Goal: Answer question/provide support

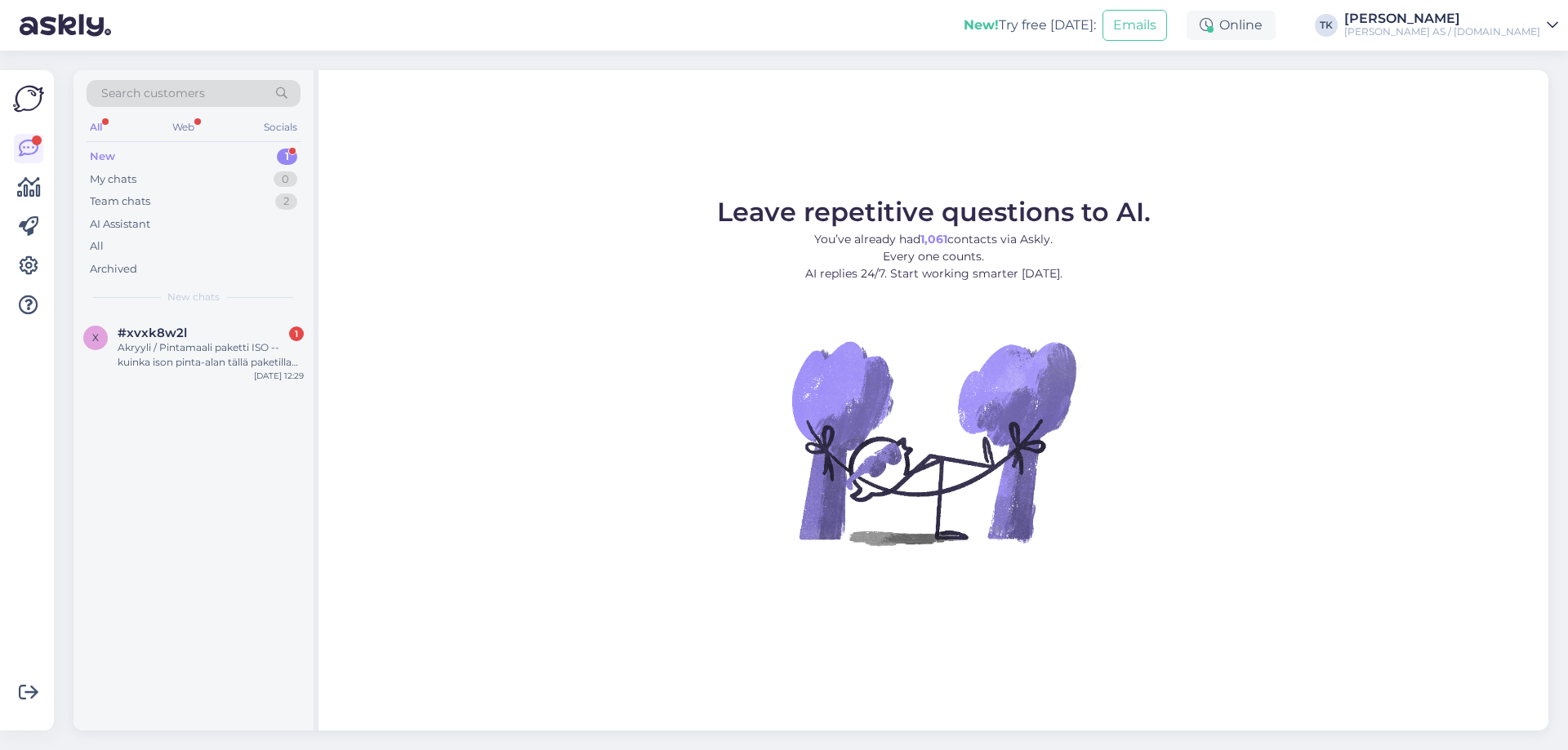
click at [97, 151] on div "New" at bounding box center [102, 157] width 25 height 16
click at [206, 371] on div "x #xvxk8w2l 1 Akryyli / Pintamaali paketti ISO --kuinka ison pinta-alan tällä p…" at bounding box center [193, 350] width 240 height 73
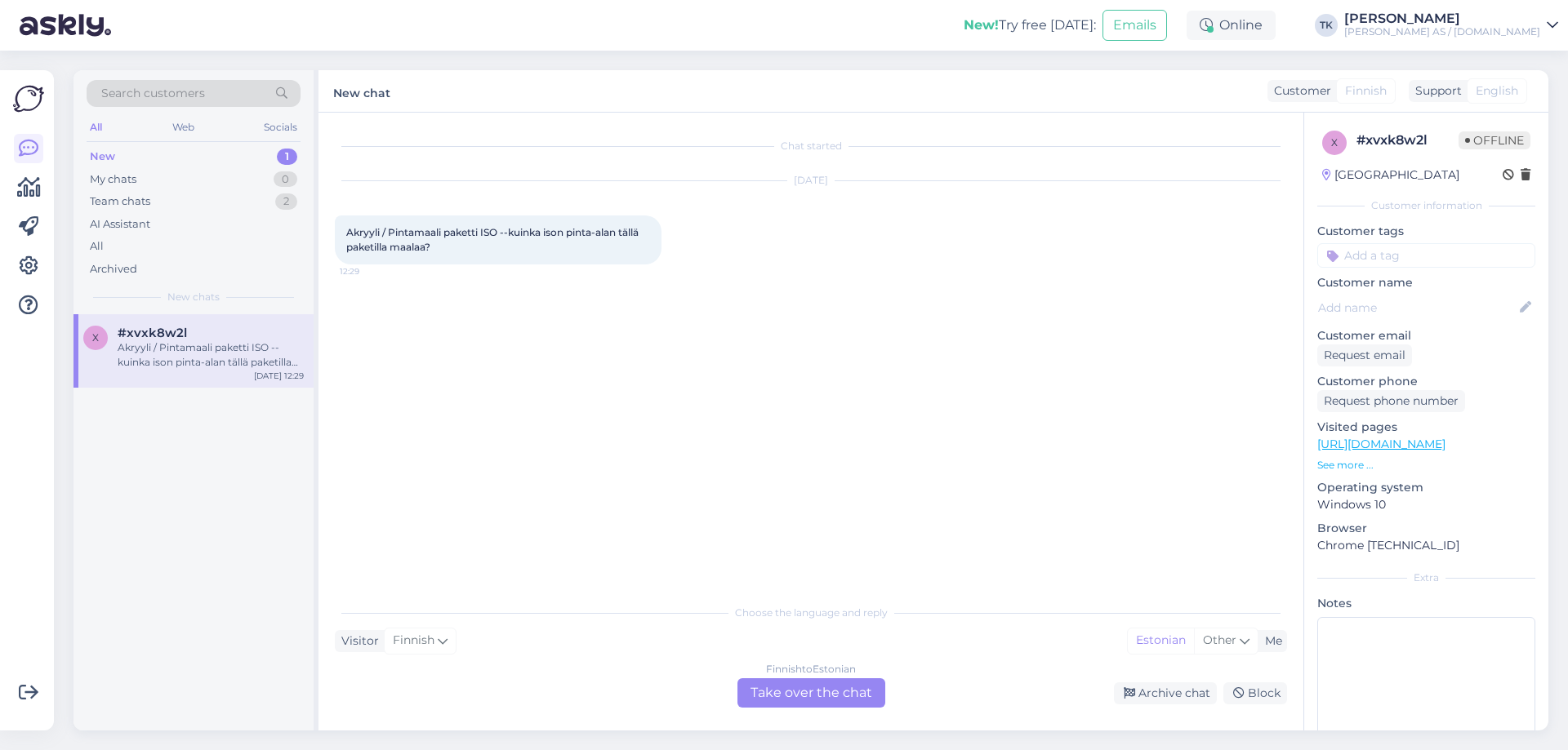
click at [812, 697] on div "Finnish to Estonian Take over the chat" at bounding box center [811, 693] width 148 height 29
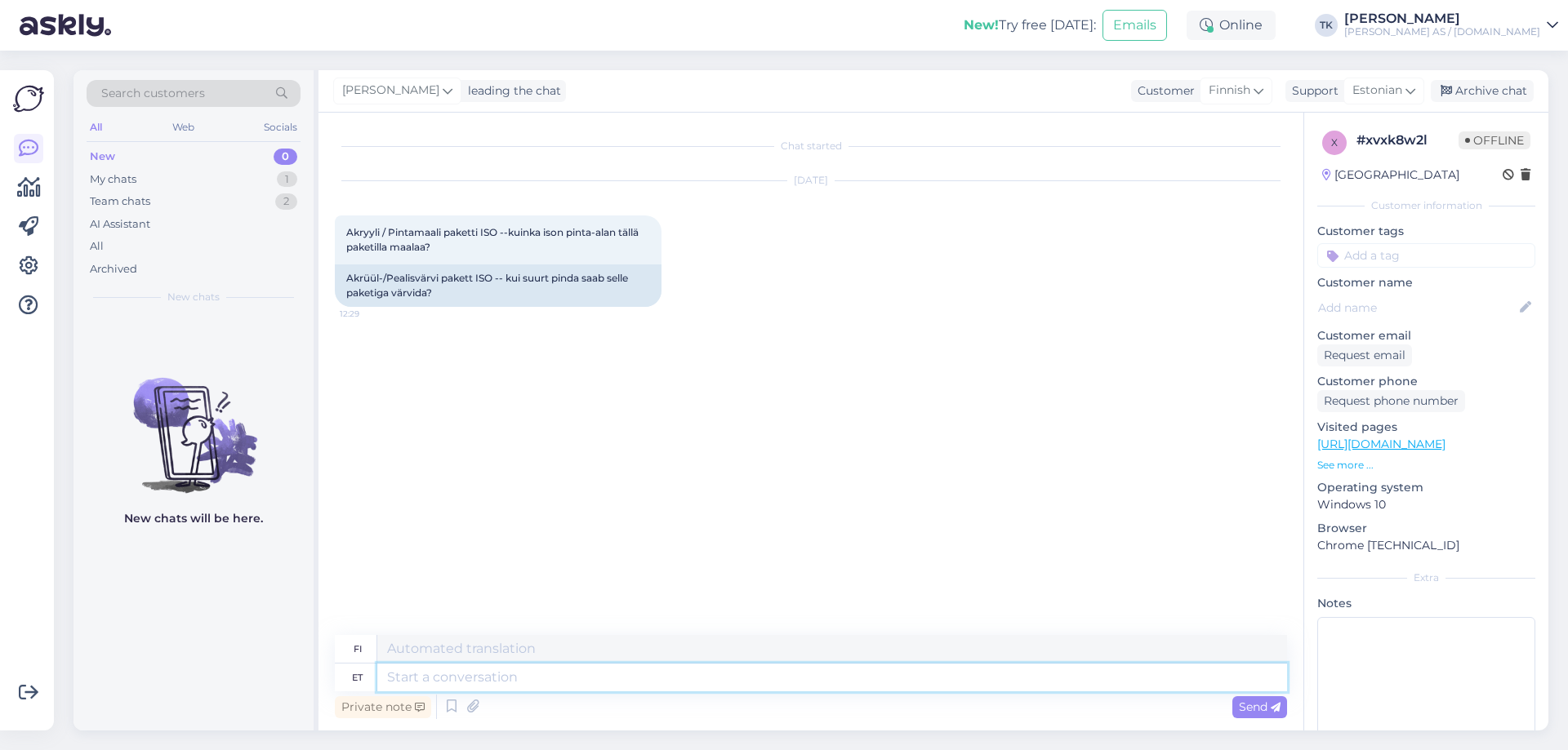
click at [428, 685] on textarea at bounding box center [832, 678] width 909 height 28
type textarea "Tere"
type textarea "Hei"
type textarea "Kulu"
type textarea "Maksaa"
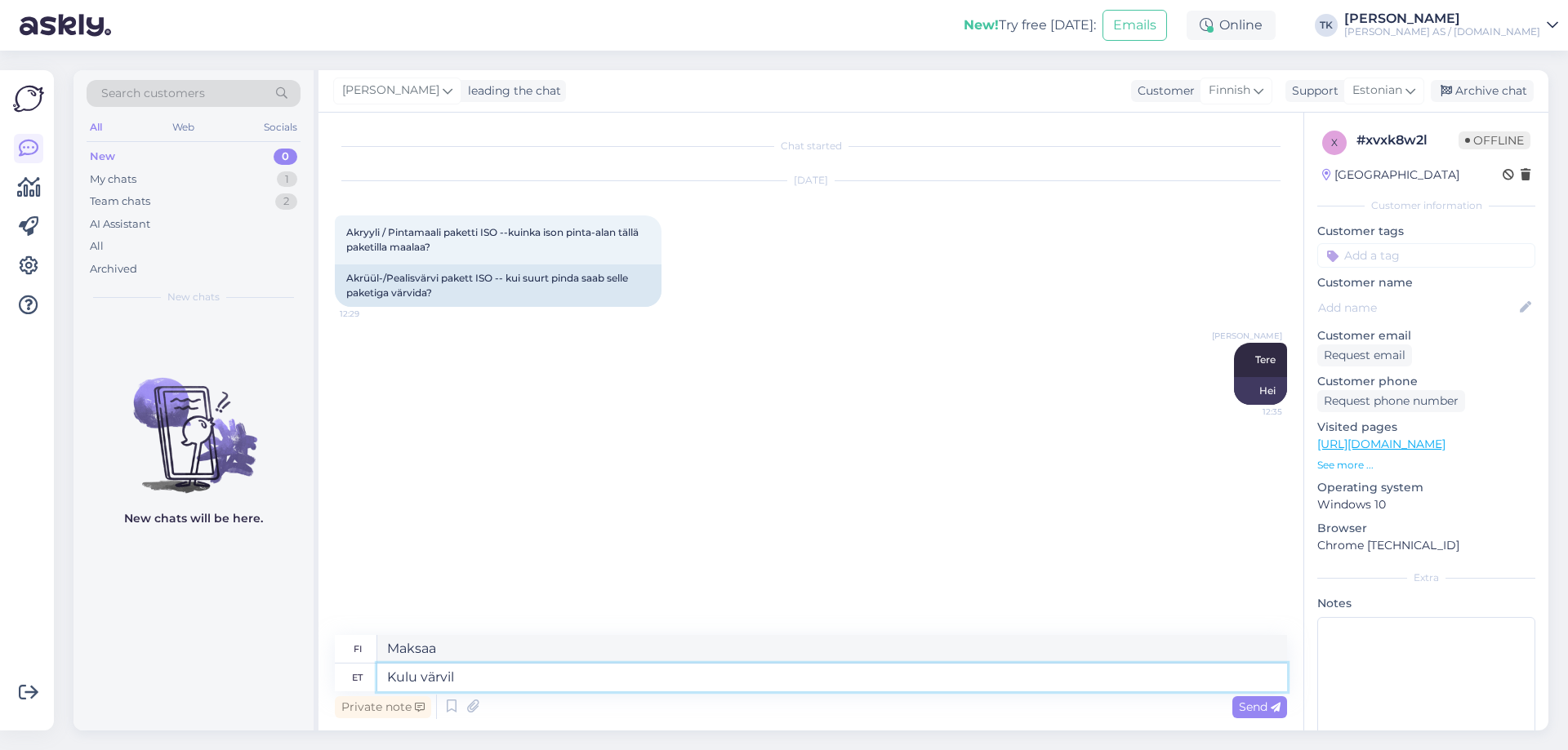
type textarea "Kulu värvile"
type textarea "[PERSON_NAME]"
type textarea "Kulu värvile on"
type textarea "Maalin hinta on n."
type textarea "Kulu värvile on 4-5"
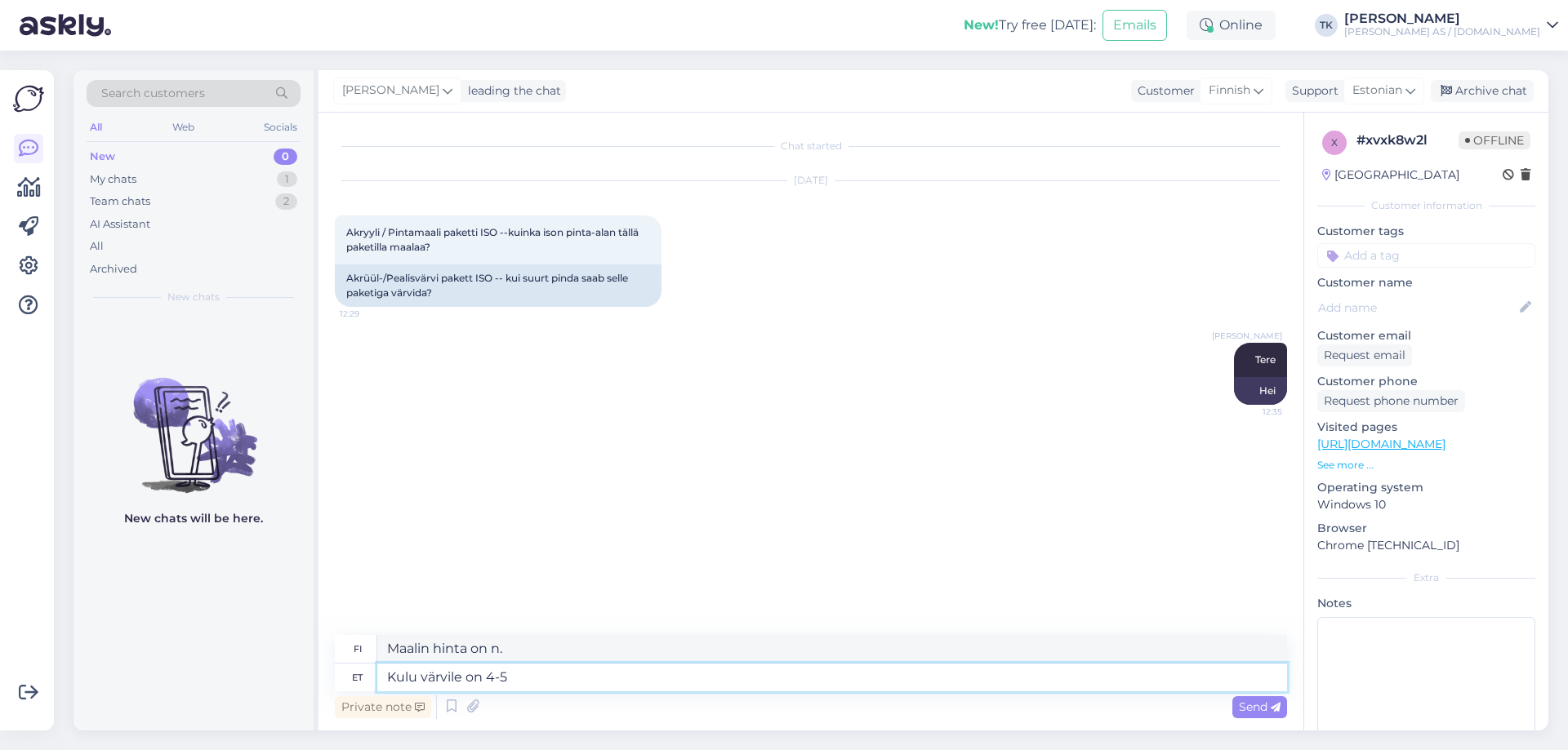
type textarea "[PERSON_NAME] on 4-5"
type textarea "Kulu värvile on 4-5m2"
type textarea "Maalin hinta on 4-5m²."
type textarea "Kulu värvile on 4-5m2 liitriga"
type textarea "Maalin kulutus on 4-5 m² litraa kohden."
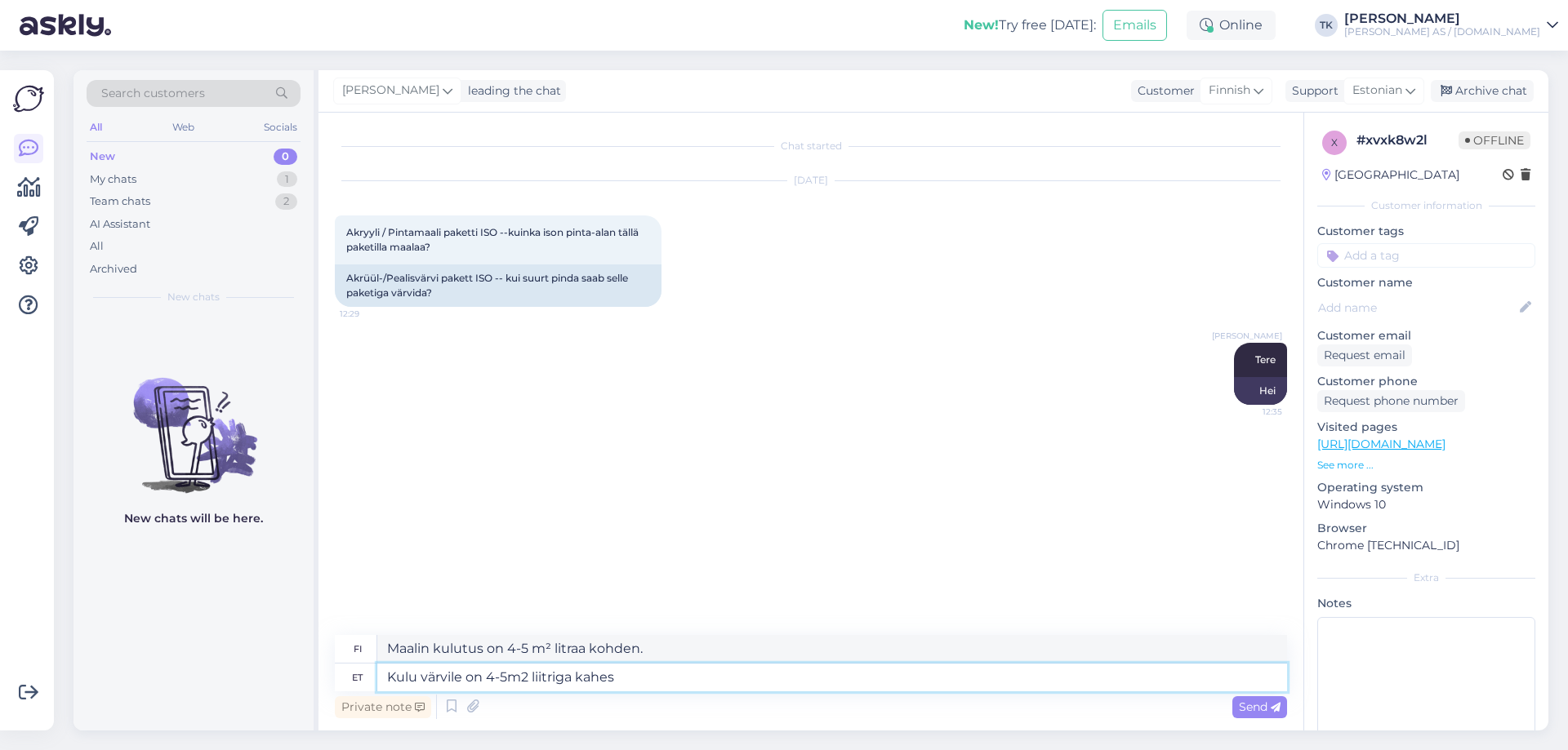
type textarea "Kulu värvile on 4-5m2 liitriga kahes"
type textarea "Maalin kulutus on 4-5 m² litraa kohden kahdessa"
type textarea "Kulu värvile on 4-5m2 liitriga kahes kihis"
type textarea "Maalin kulutus on 4-5 m² litraa kohden kahdella kerroksella."
drag, startPoint x: 507, startPoint y: 674, endPoint x: 491, endPoint y: 678, distance: 16.5
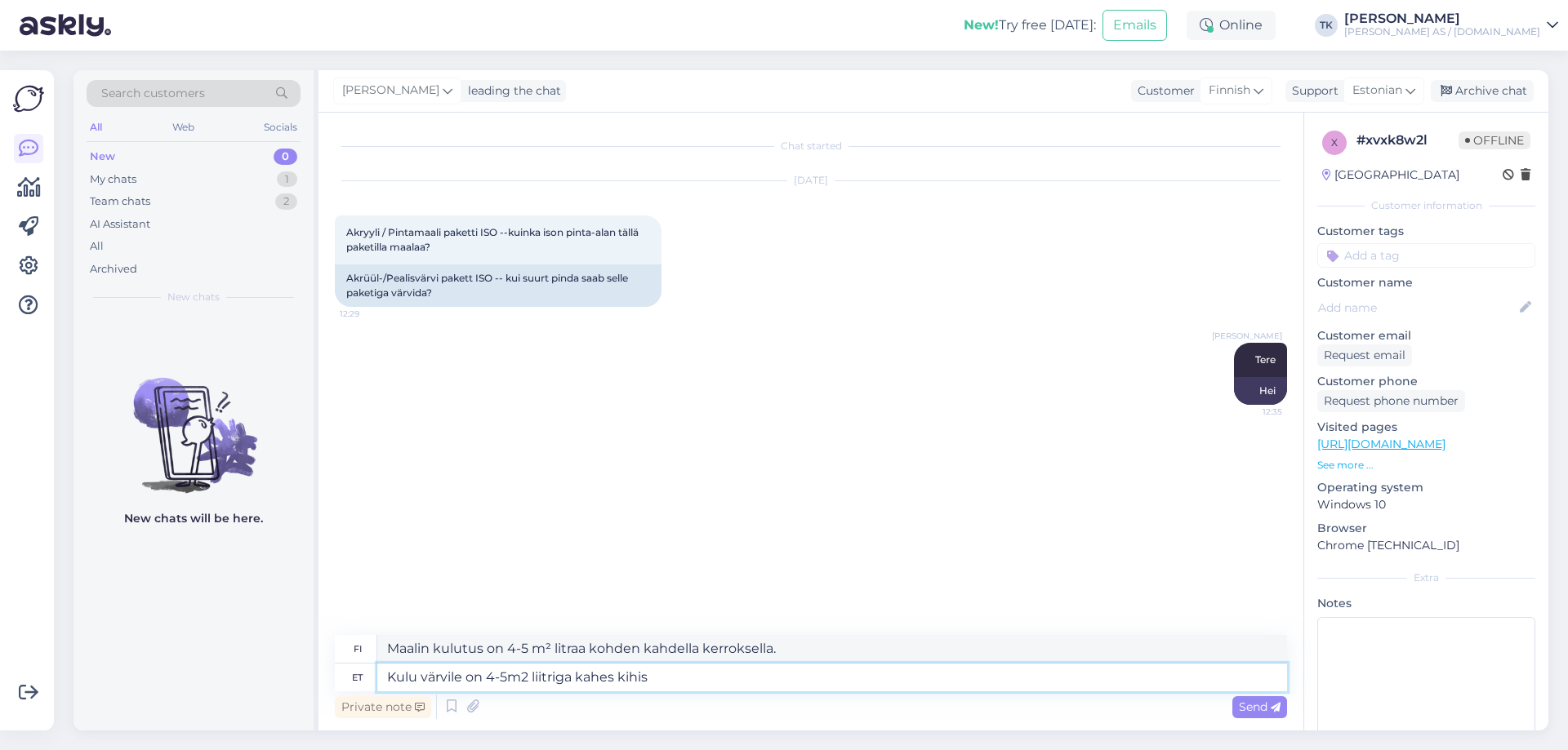
click at [491, 678] on textarea "Kulu värvile on 4-5m2 liitriga kahes kihis" at bounding box center [832, 678] width 909 height 28
type textarea "Kulu värvile on 5m2 liitriga kahes kihis"
type textarea "Maalin kulutus on 5 m² litraa kohden kahdella kerroksella."
type textarea "Kulu värvile on ca 5m2 liitriga kahes kihis"
type textarea "Maalin kulutus on noin 5 m² litraa kohden kahdella kerroksella."
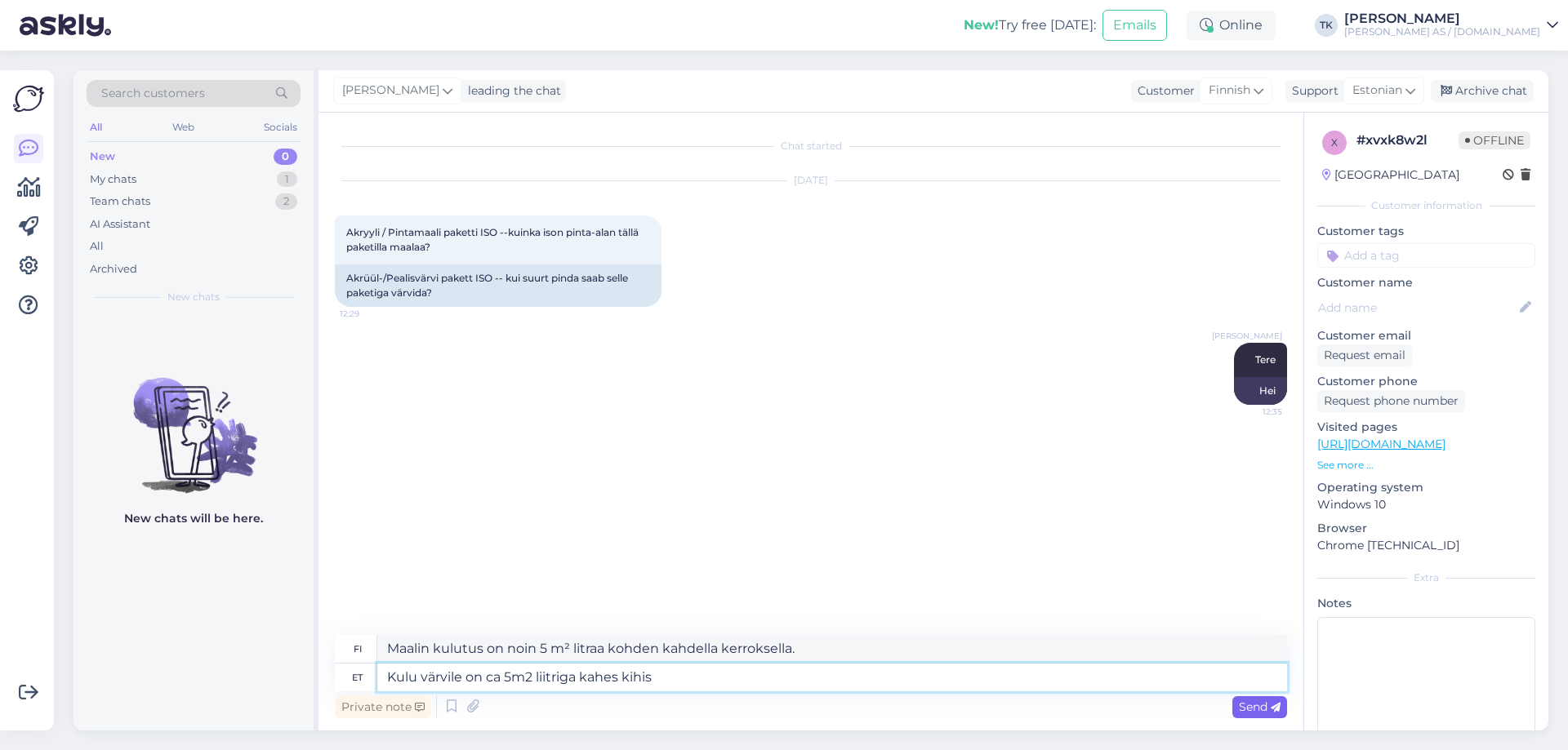
type textarea "Kulu värvile on ca 5m2 liitriga kahes kihis"
click at [1262, 704] on span "Send" at bounding box center [1259, 707] width 41 height 15
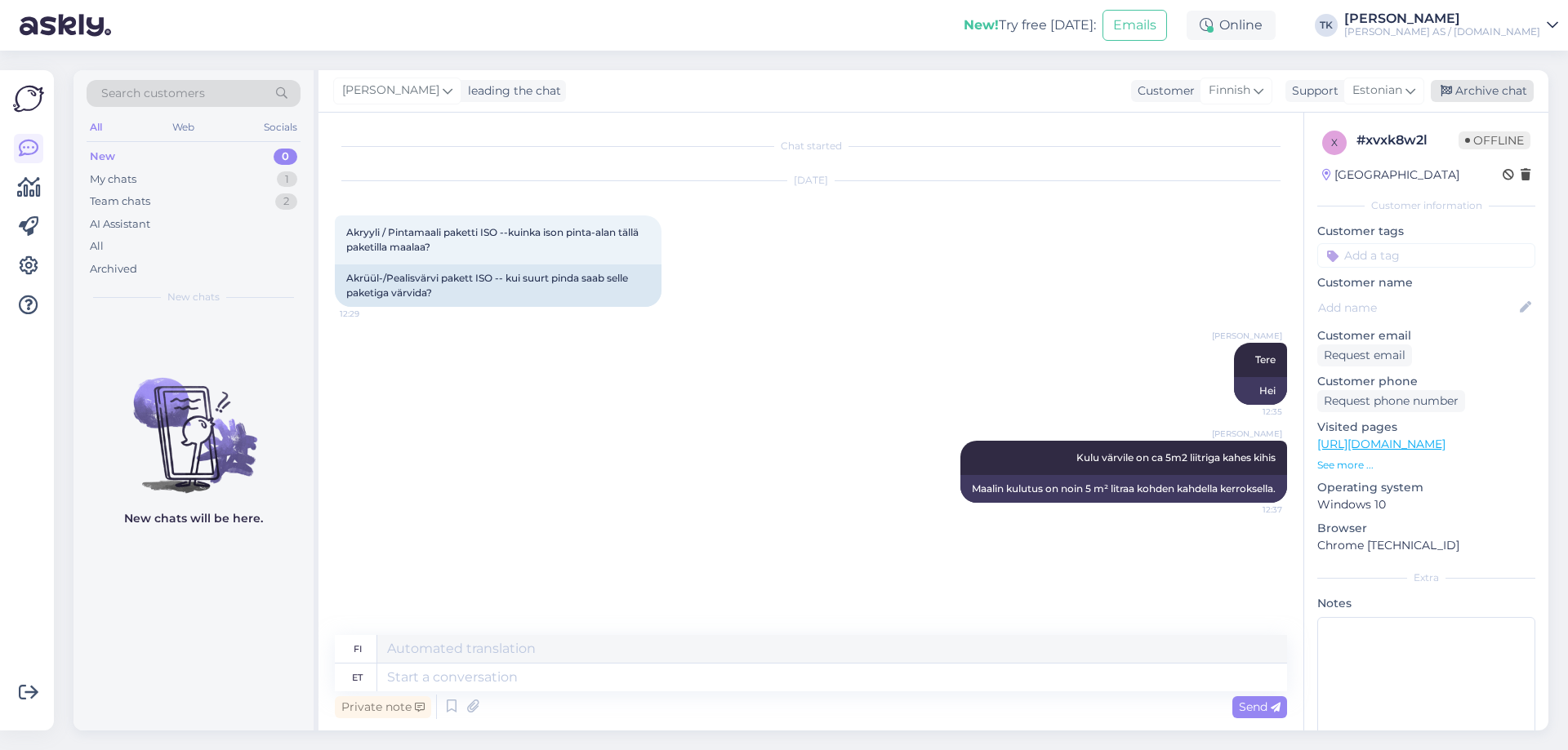
click at [1496, 85] on div "Archive chat" at bounding box center [1481, 91] width 102 height 22
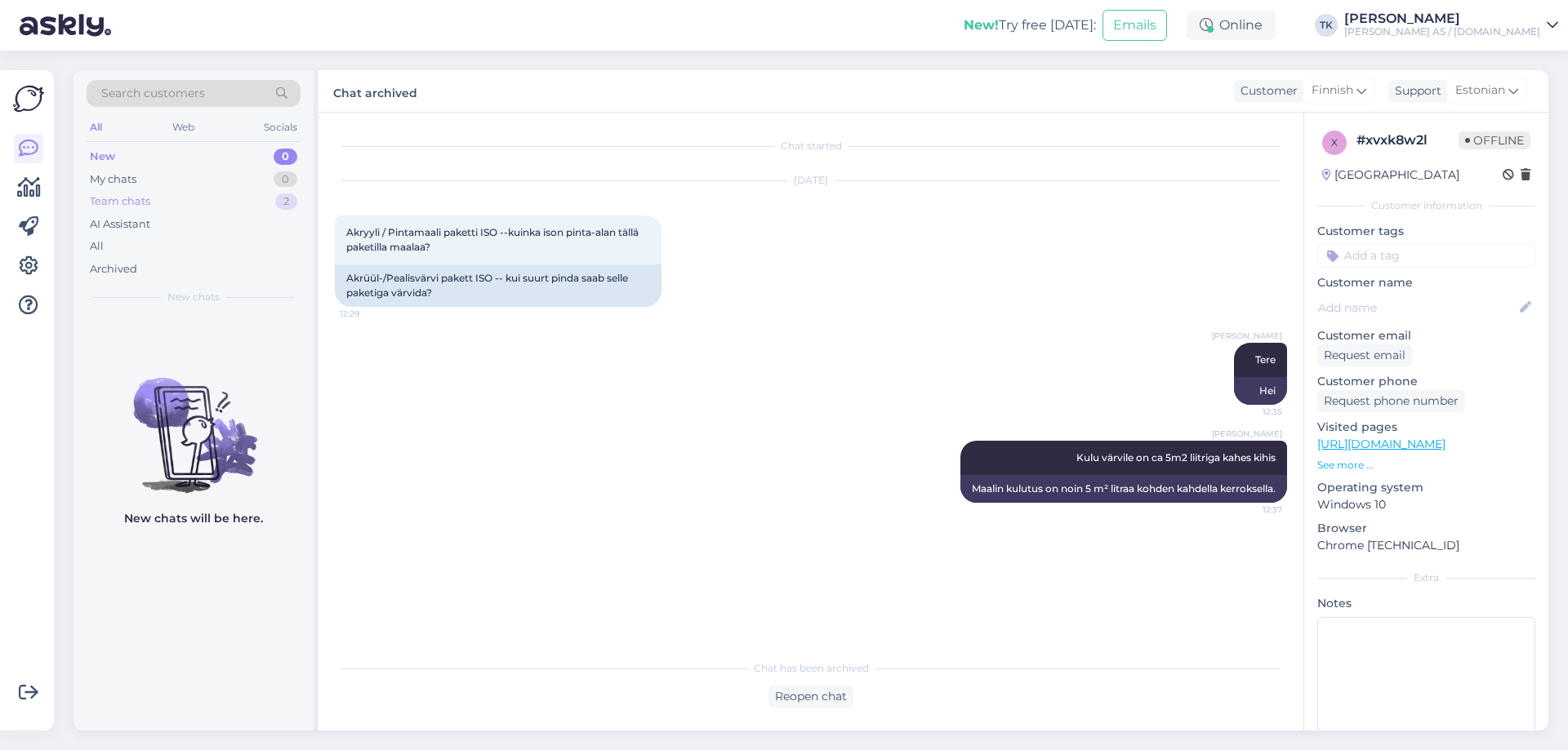
click at [115, 204] on div "Team chats" at bounding box center [120, 201] width 60 height 16
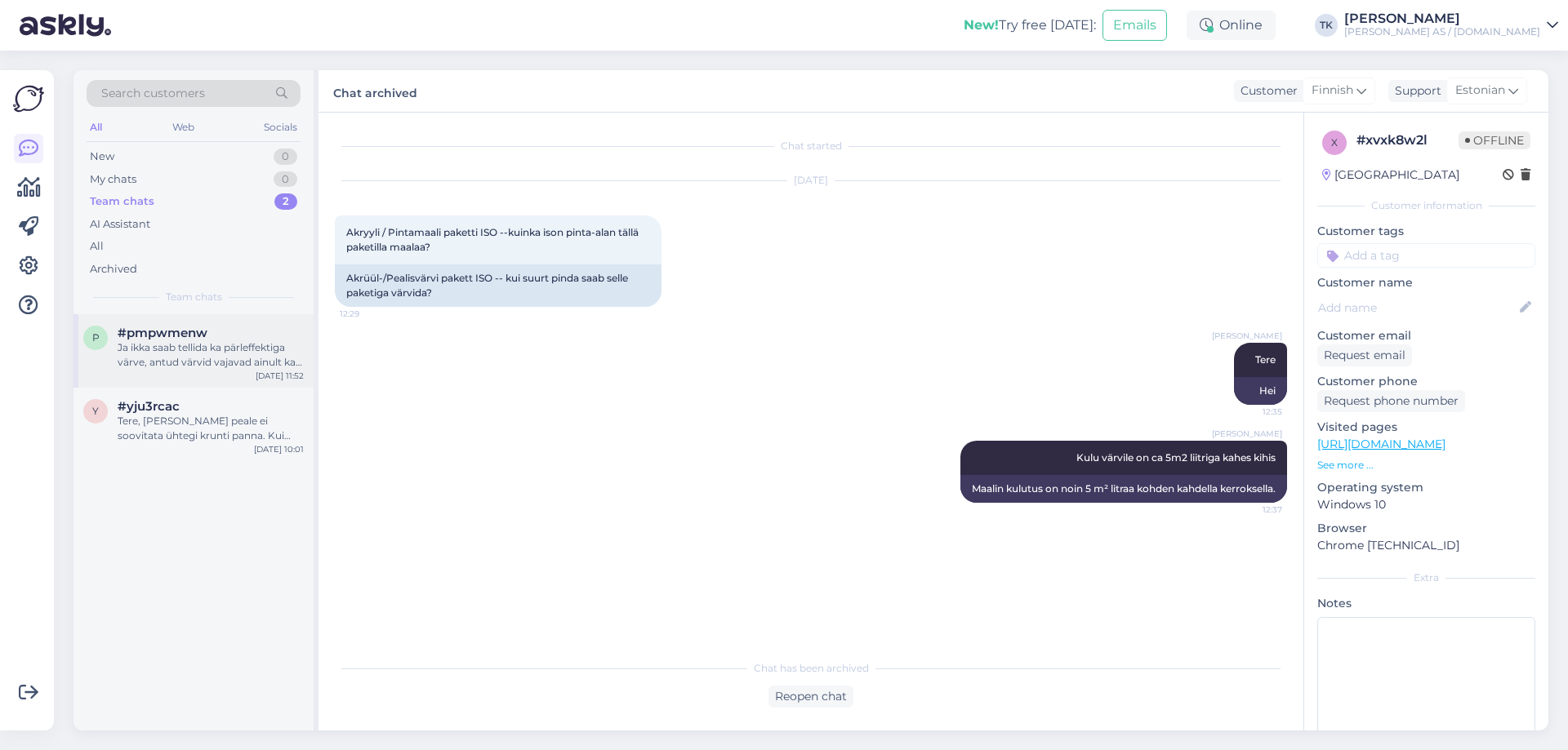
click at [216, 341] on div "Ja ikka saab tellida ka pärleffektiga värve, antud värvid vajavad ainult ka lak…" at bounding box center [211, 355] width 186 height 29
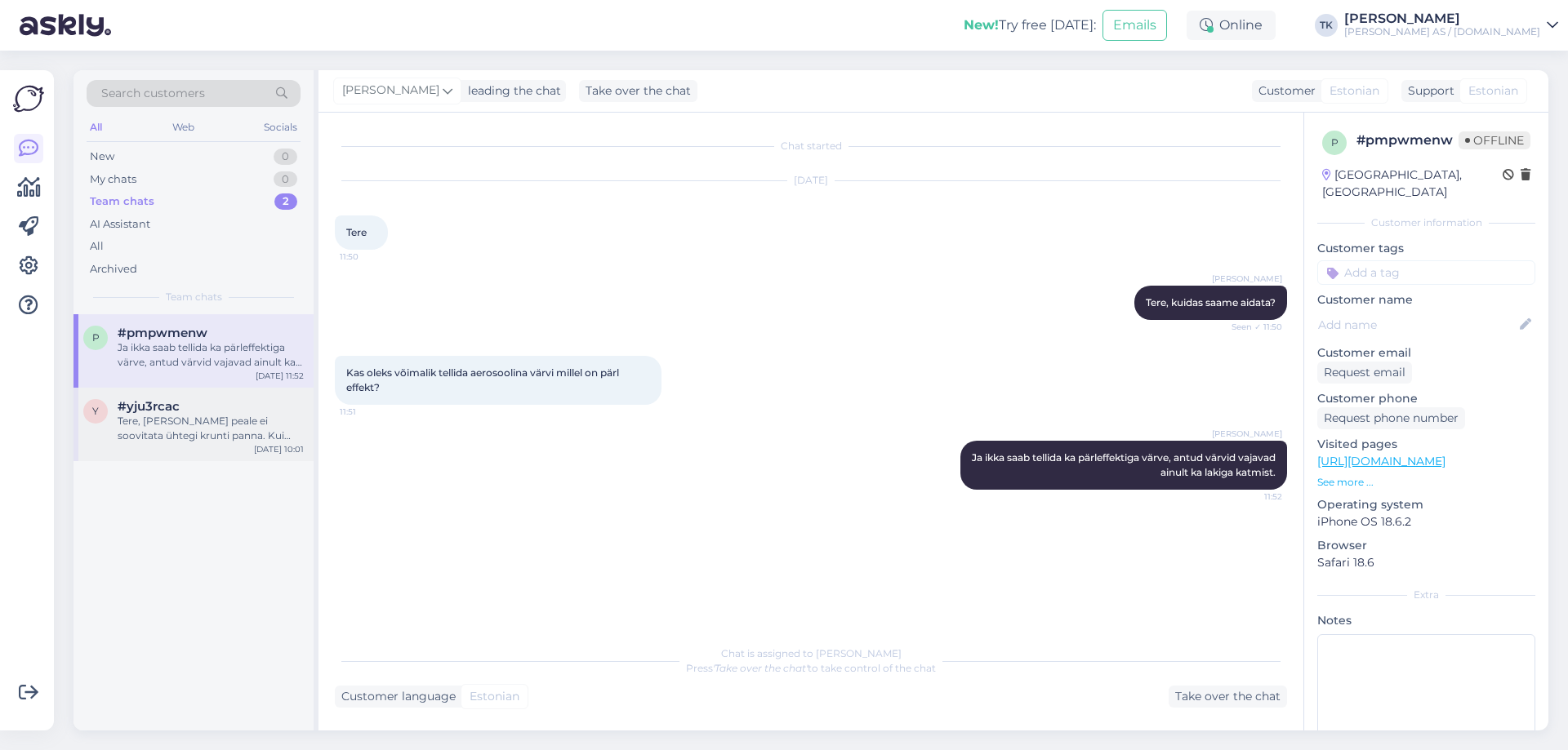
click at [184, 404] on div "#yju3rcac" at bounding box center [211, 406] width 186 height 15
